Goal: Transaction & Acquisition: Obtain resource

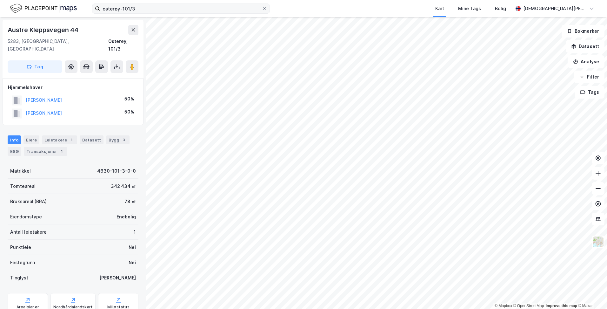
scroll to position [2, 0]
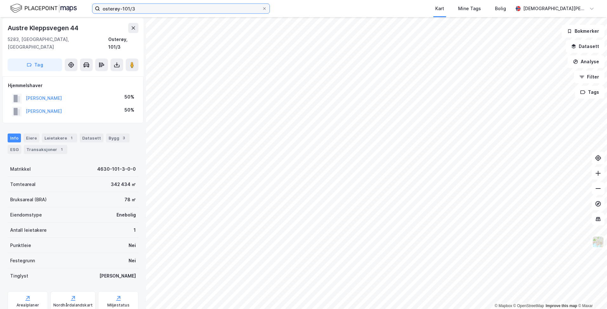
click at [145, 8] on input "osterøy-101/3" at bounding box center [181, 9] width 162 height 10
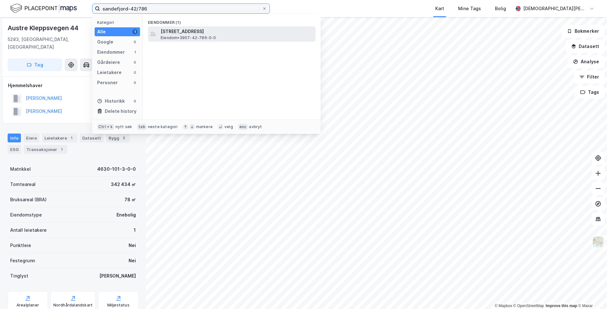
type input "sandefjord-42/786"
click at [185, 32] on span "[STREET_ADDRESS]" at bounding box center [237, 32] width 152 height 8
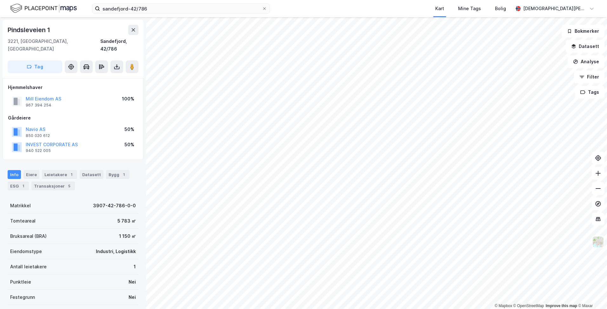
scroll to position [2, 0]
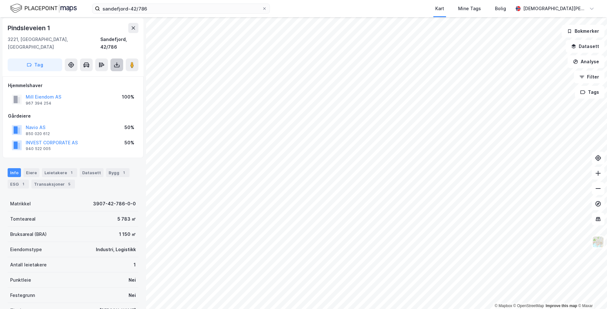
click at [116, 62] on icon at bounding box center [117, 65] width 6 height 6
click at [96, 75] on div "Last ned grunnbok" at bounding box center [85, 77] width 37 height 5
